Goal: Information Seeking & Learning: Learn about a topic

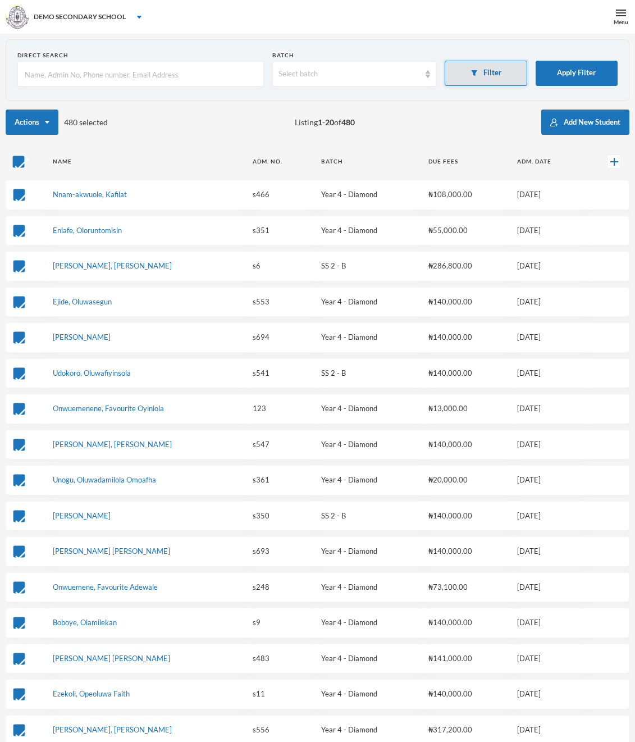
click at [500, 78] on button "Filter" at bounding box center [486, 73] width 82 height 25
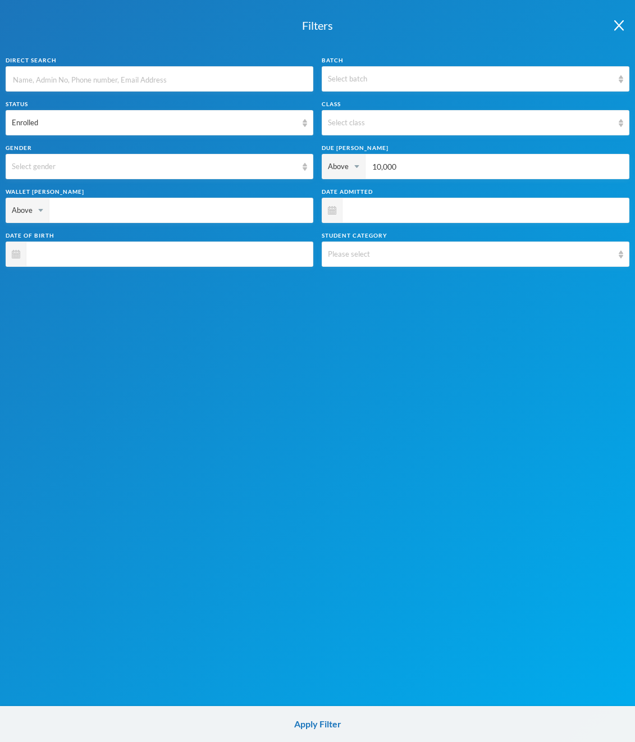
click at [400, 250] on div "Please select" at bounding box center [470, 254] width 285 height 11
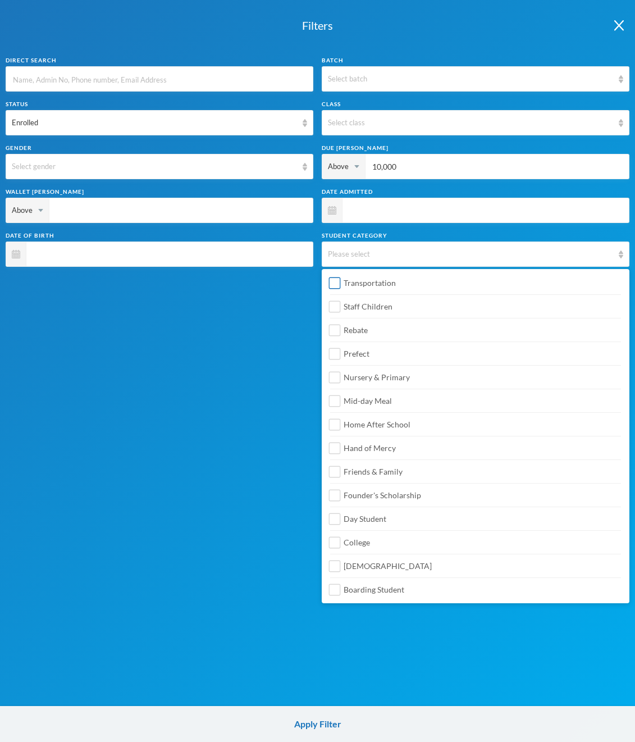
click at [376, 283] on span "Transportation" at bounding box center [369, 283] width 61 height 10
click at [341, 283] on input "Transportation" at bounding box center [335, 283] width 12 height 12
checkbox input "true"
click at [365, 302] on span "Staff Children" at bounding box center [368, 307] width 58 height 10
click at [341, 302] on input "Staff Children" at bounding box center [335, 307] width 12 height 12
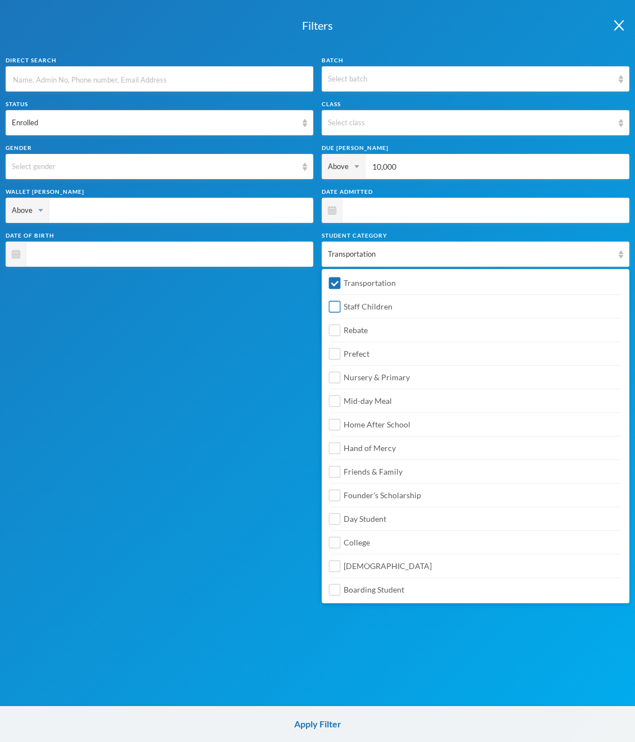
checkbox input "true"
click at [360, 323] on label "Rebate" at bounding box center [475, 327] width 291 height 18
click at [341, 325] on input "Rebate" at bounding box center [335, 331] width 12 height 12
checkbox input "true"
click at [229, 371] on div "Filters Direct Search Batch Select batch Status Enrolled Class Select class Gen…" at bounding box center [317, 371] width 635 height 742
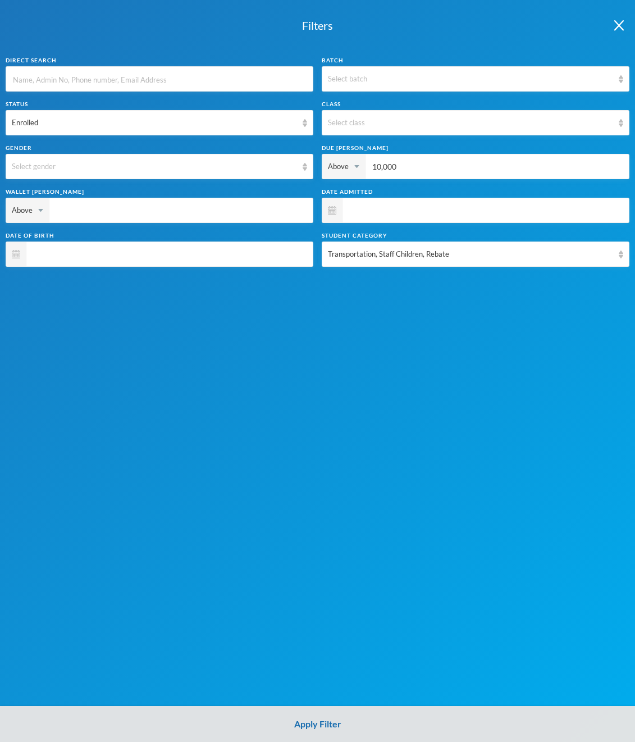
click at [391, 736] on button "Apply Filter" at bounding box center [317, 724] width 635 height 36
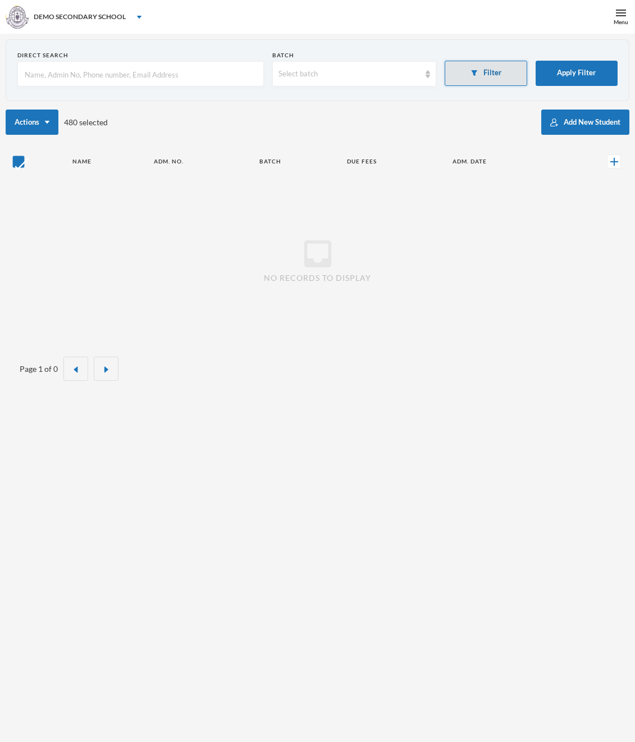
click at [482, 80] on button "Filter" at bounding box center [486, 73] width 82 height 25
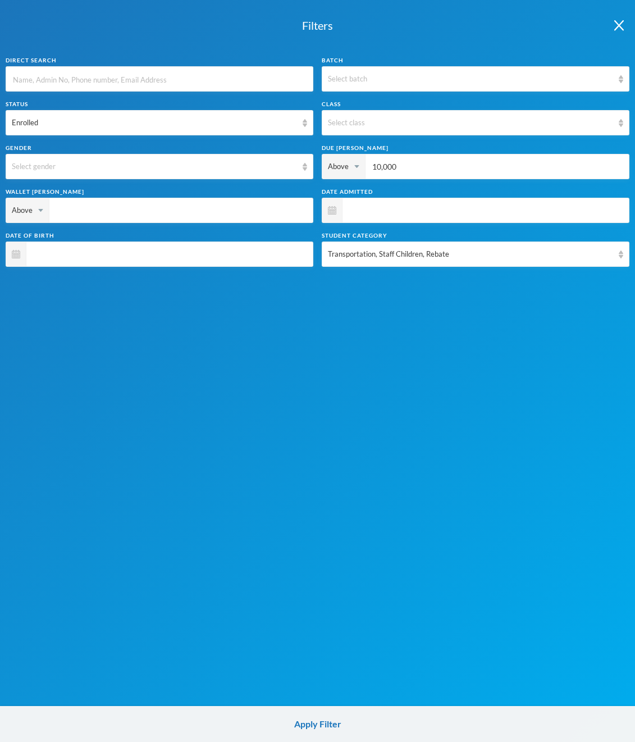
click at [408, 167] on input "10,000" at bounding box center [497, 166] width 252 height 25
type input "1"
click at [388, 252] on div "Transportation, Staff Children, Rebate" at bounding box center [470, 254] width 285 height 11
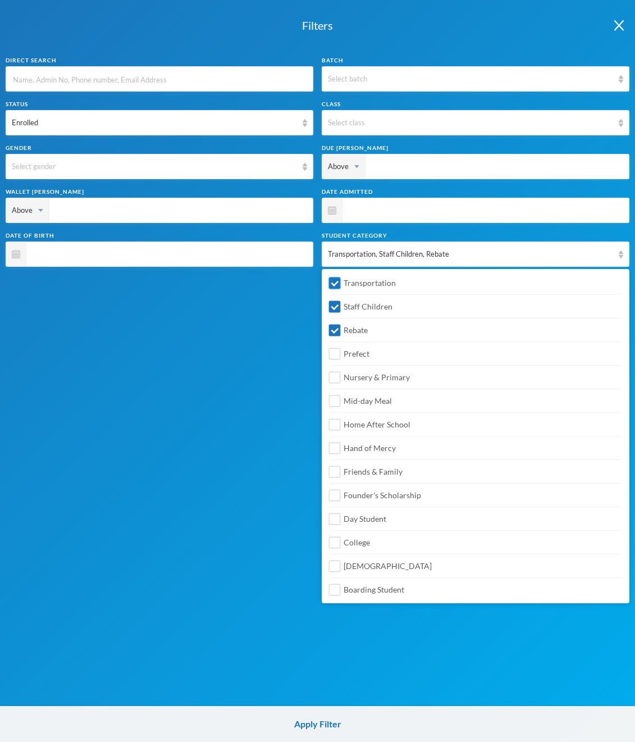
click at [351, 287] on span "Transportation" at bounding box center [369, 283] width 61 height 10
click at [341, 287] on input "Transportation" at bounding box center [335, 283] width 12 height 12
checkbox input "false"
click at [350, 303] on span "Staff Children" at bounding box center [368, 307] width 58 height 10
click at [341, 303] on input "Staff Children" at bounding box center [335, 307] width 12 height 12
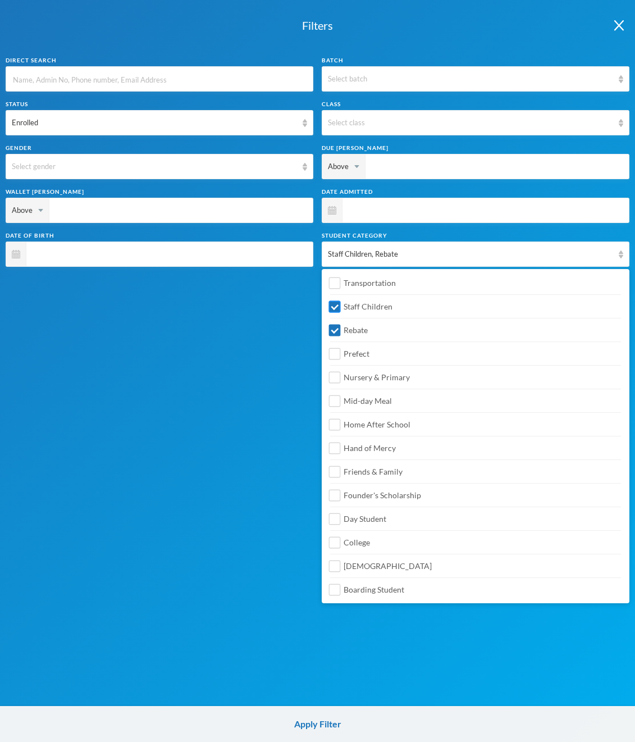
checkbox input "false"
click at [347, 326] on span "Rebate" at bounding box center [355, 330] width 33 height 10
click at [341, 326] on input "Rebate" at bounding box center [335, 331] width 12 height 12
checkbox input "false"
click at [359, 521] on span "Day Student" at bounding box center [365, 519] width 52 height 10
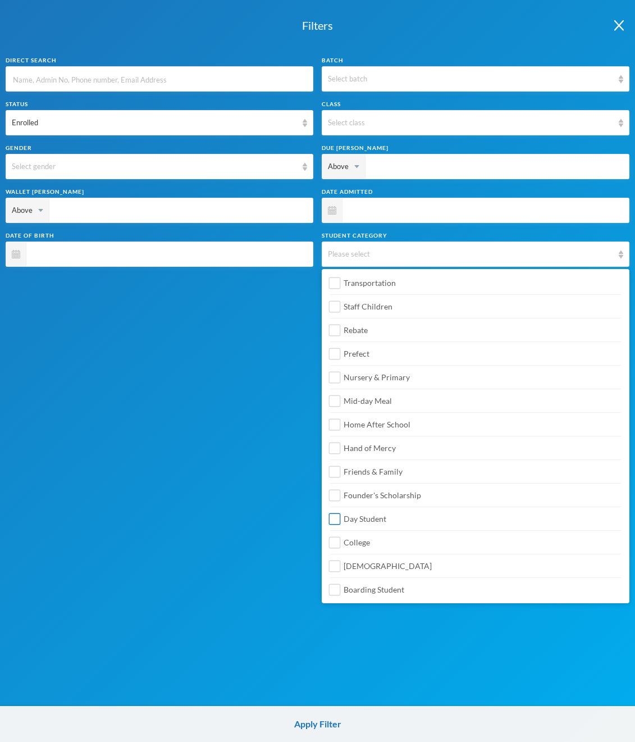
click at [341, 521] on input "Day Student" at bounding box center [335, 519] width 12 height 12
checkbox input "true"
click at [262, 486] on div "Filters Direct Search Batch Select batch Status Enrolled Class Select class Gen…" at bounding box center [317, 371] width 635 height 742
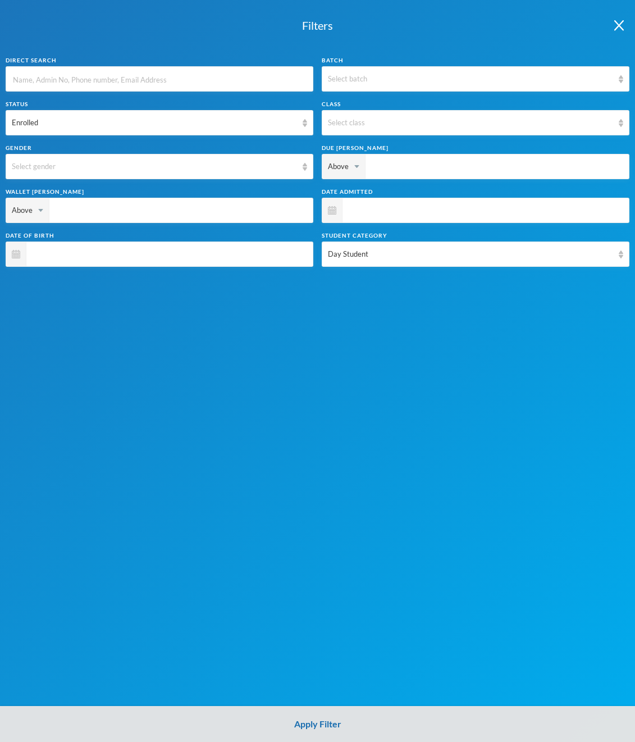
click at [361, 721] on button "Apply Filter" at bounding box center [317, 724] width 635 height 36
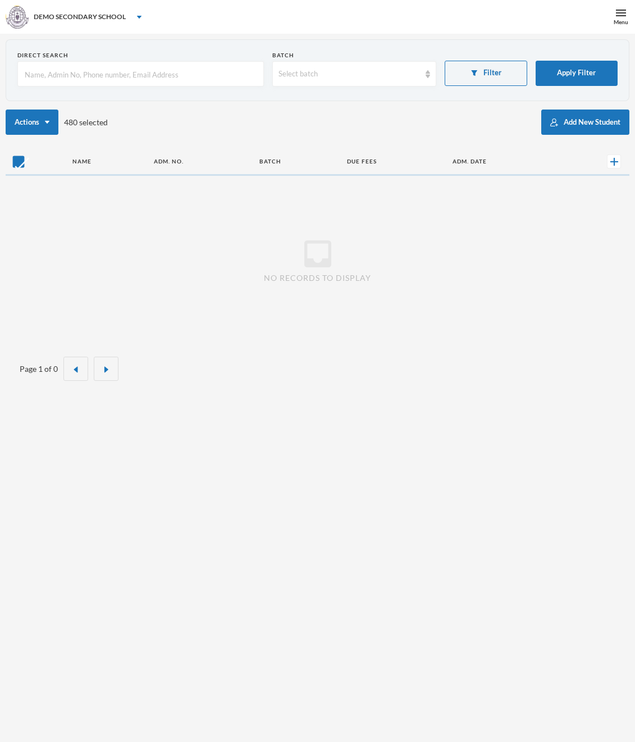
checkbox input "false"
